Goal: Task Accomplishment & Management: Complete application form

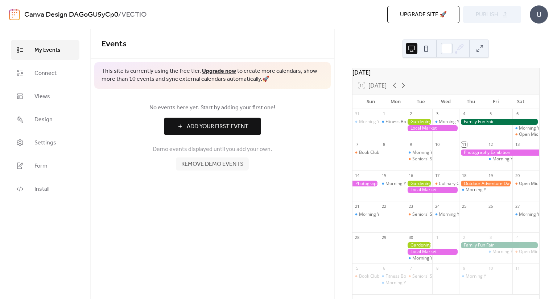
click at [198, 129] on span "Add Your First Event" at bounding box center [218, 127] width 62 height 9
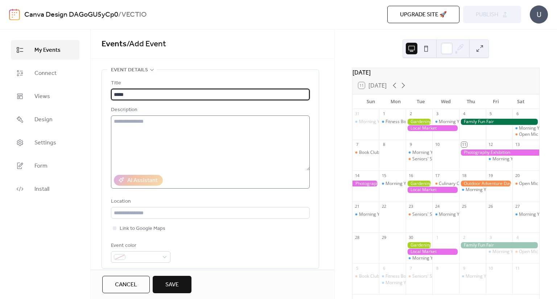
type input "*****"
click at [188, 127] on textarea at bounding box center [210, 143] width 199 height 55
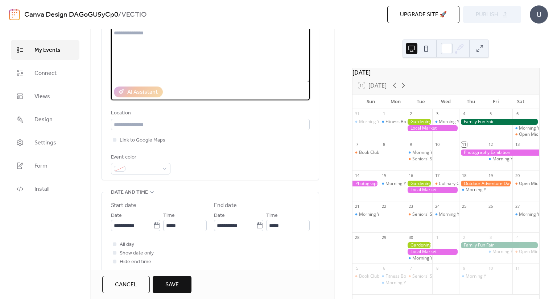
scroll to position [133, 0]
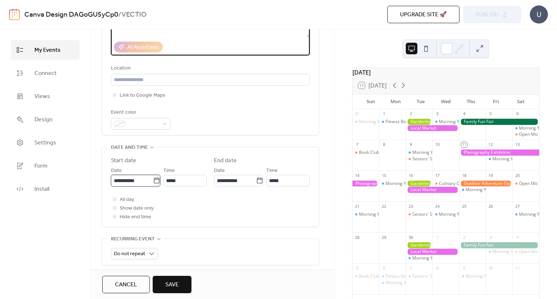
click at [133, 181] on input "**********" at bounding box center [132, 181] width 42 height 12
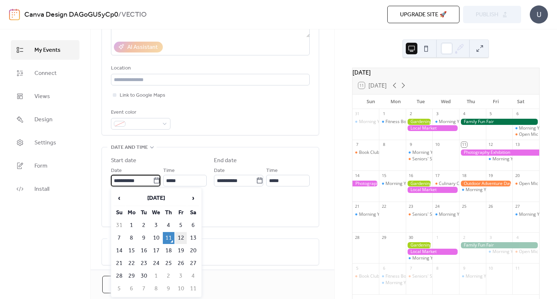
click at [179, 240] on td "12" at bounding box center [181, 238] width 12 height 12
type input "**********"
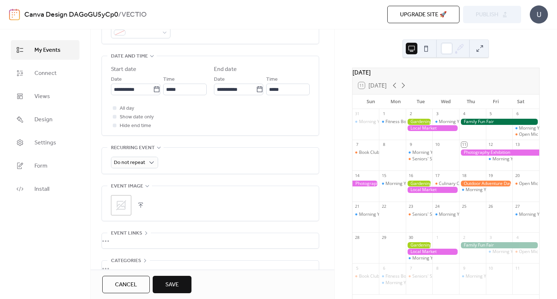
scroll to position [225, 0]
click at [139, 159] on span "Do not repeat" at bounding box center [129, 163] width 31 height 10
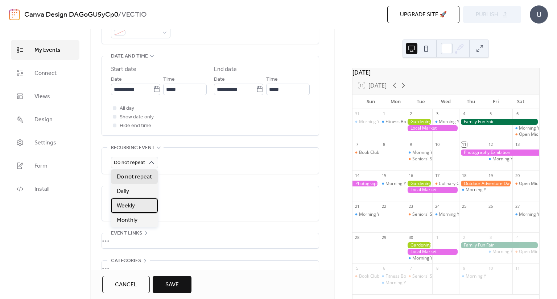
click at [132, 211] on div "Weekly" at bounding box center [134, 206] width 47 height 15
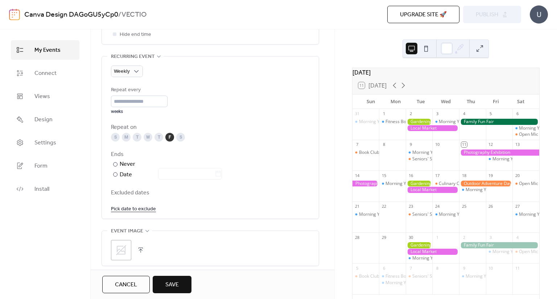
scroll to position [316, 0]
click at [135, 208] on link "Pick date to exclude" at bounding box center [133, 208] width 45 height 9
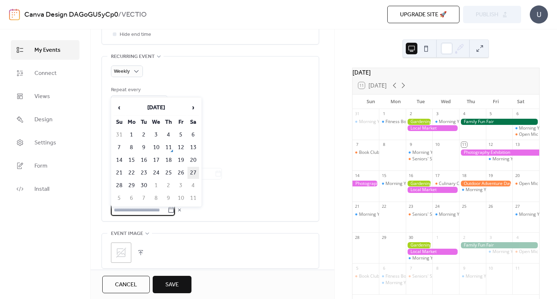
click at [195, 173] on td "27" at bounding box center [193, 173] width 12 height 12
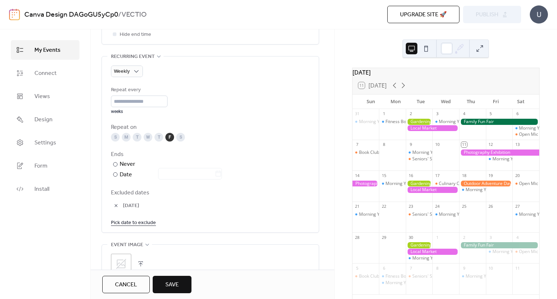
click at [184, 283] on button "Save" at bounding box center [172, 284] width 39 height 17
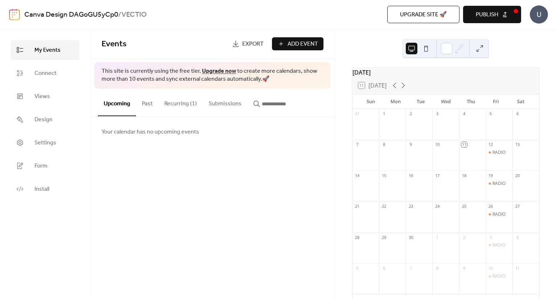
scroll to position [33, 0]
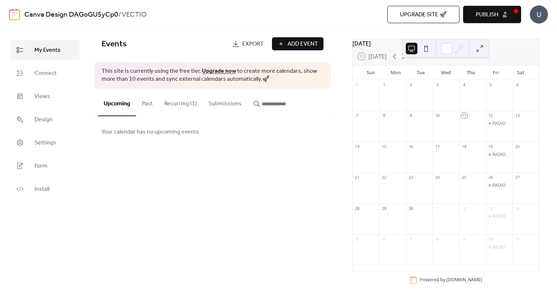
click at [504, 16] on button "Publish" at bounding box center [492, 14] width 58 height 17
